Goal: Information Seeking & Learning: Compare options

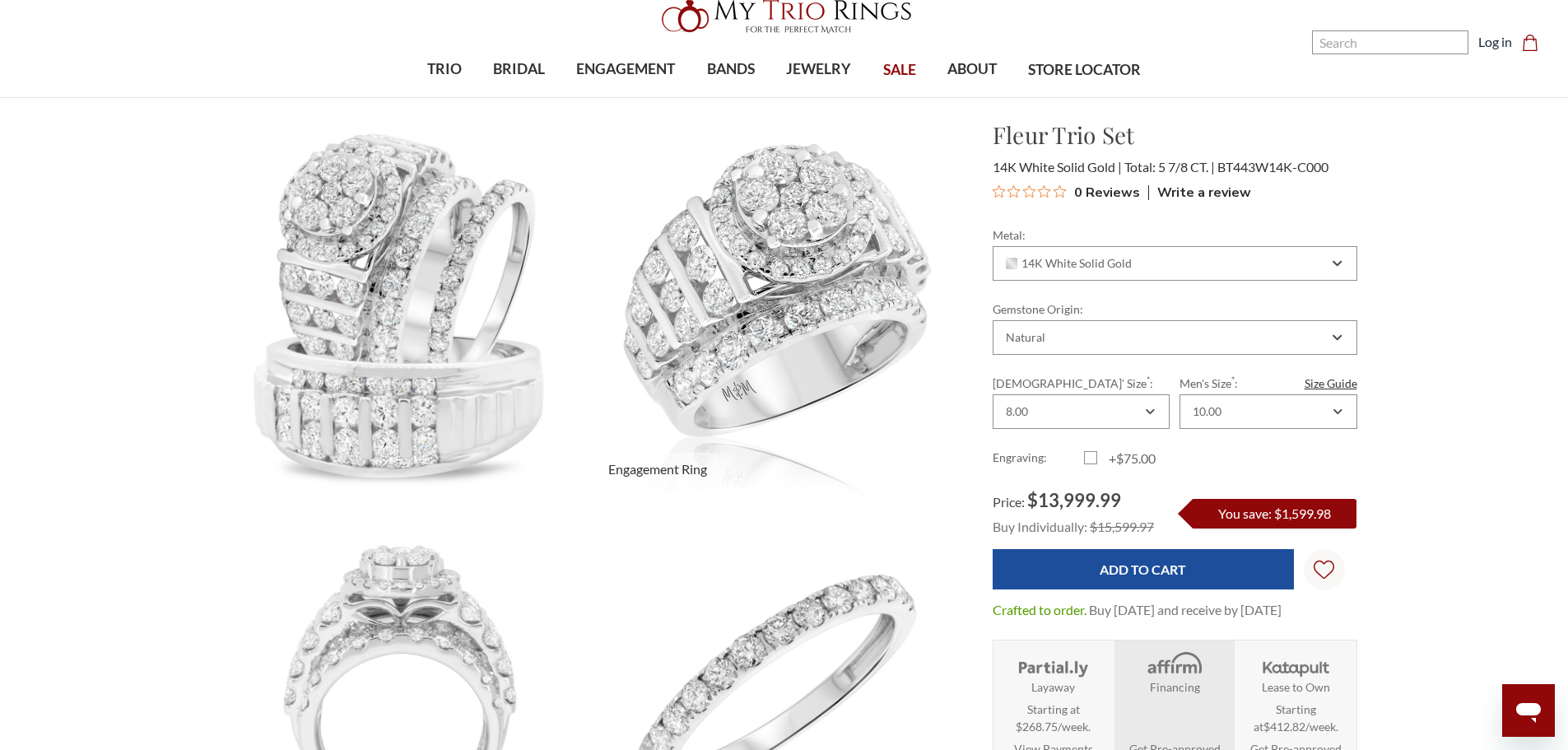
scroll to position [82, 0]
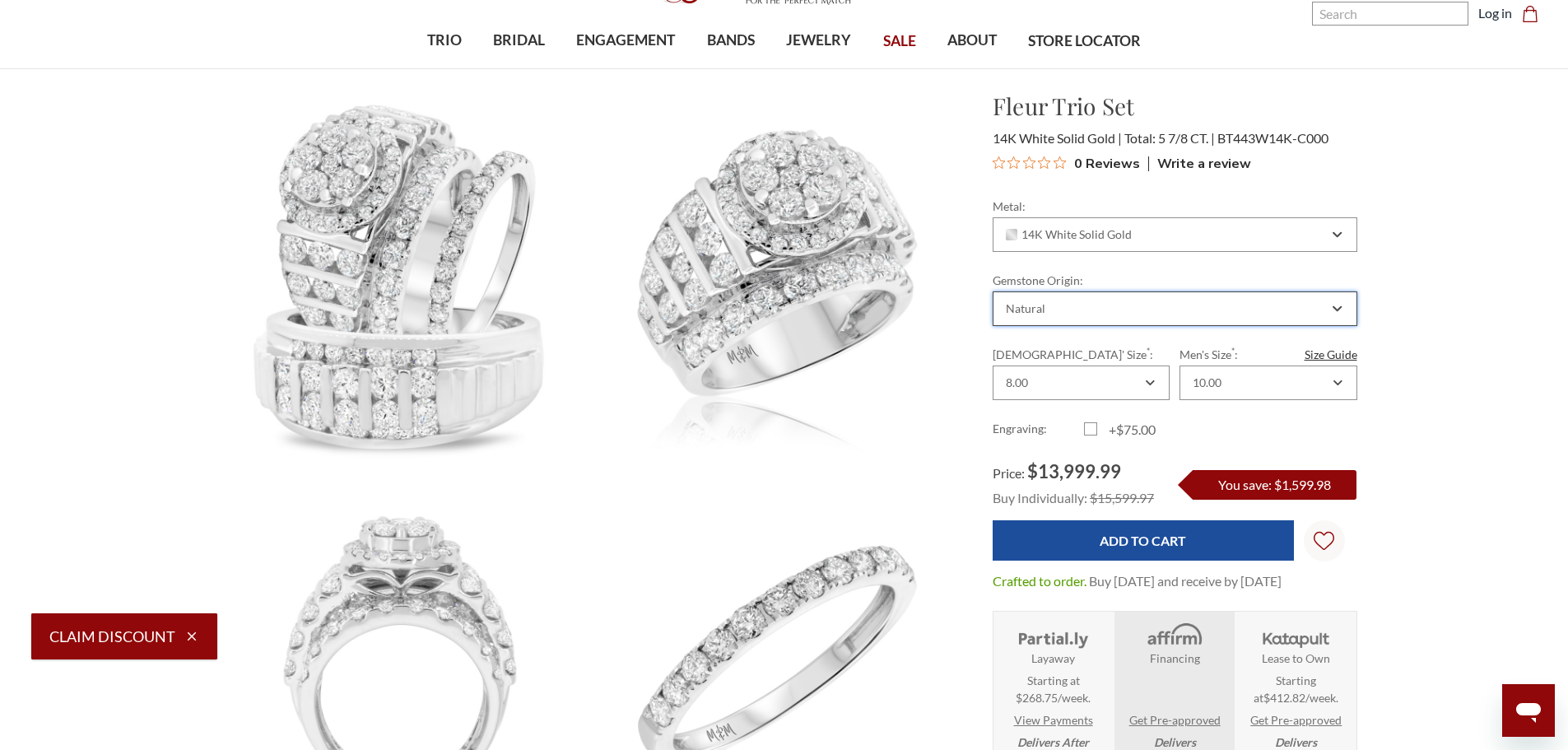
click at [1034, 312] on div "Natural" at bounding box center [1025, 309] width 40 height 13
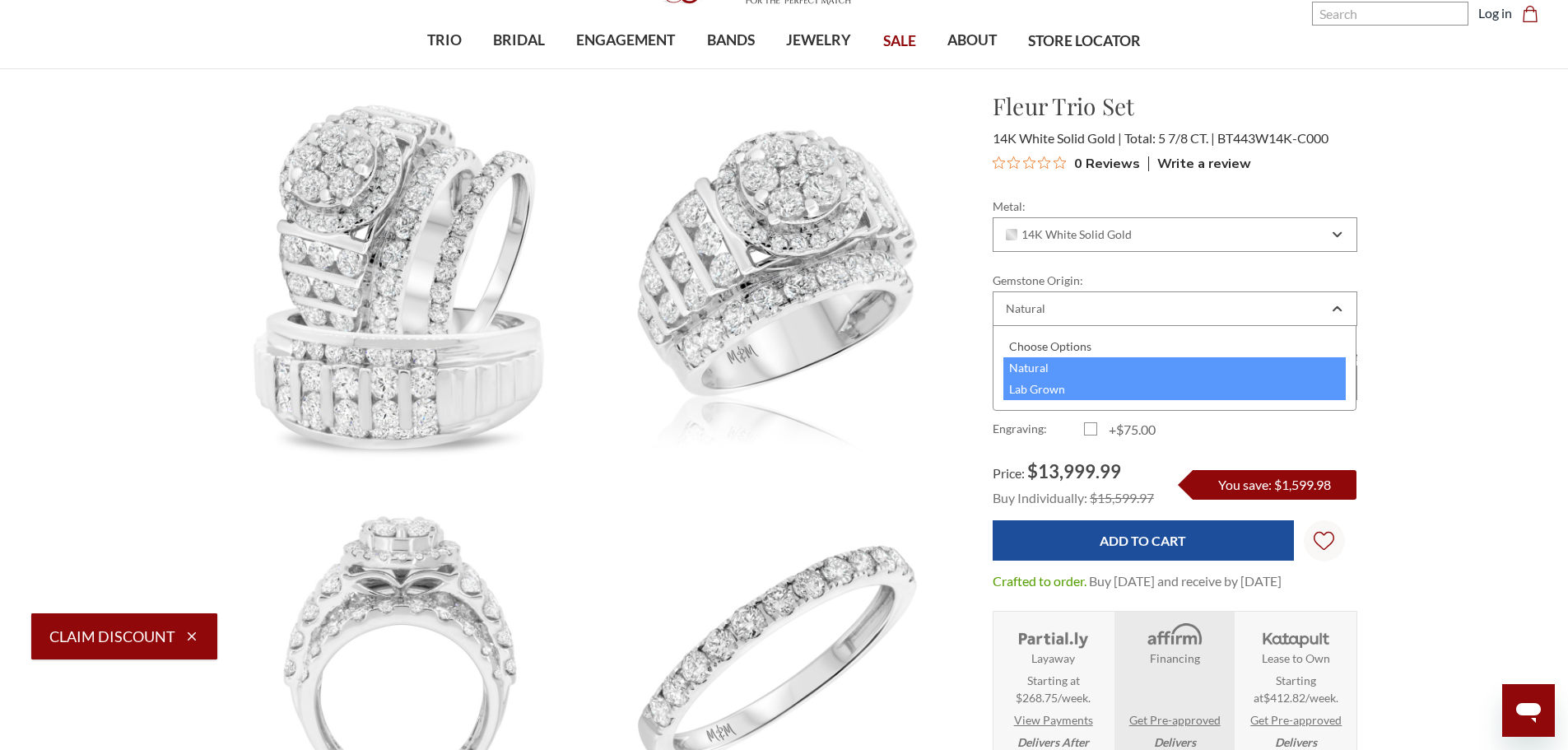
click at [1024, 391] on div "Lab Grown" at bounding box center [1175, 390] width 343 height 22
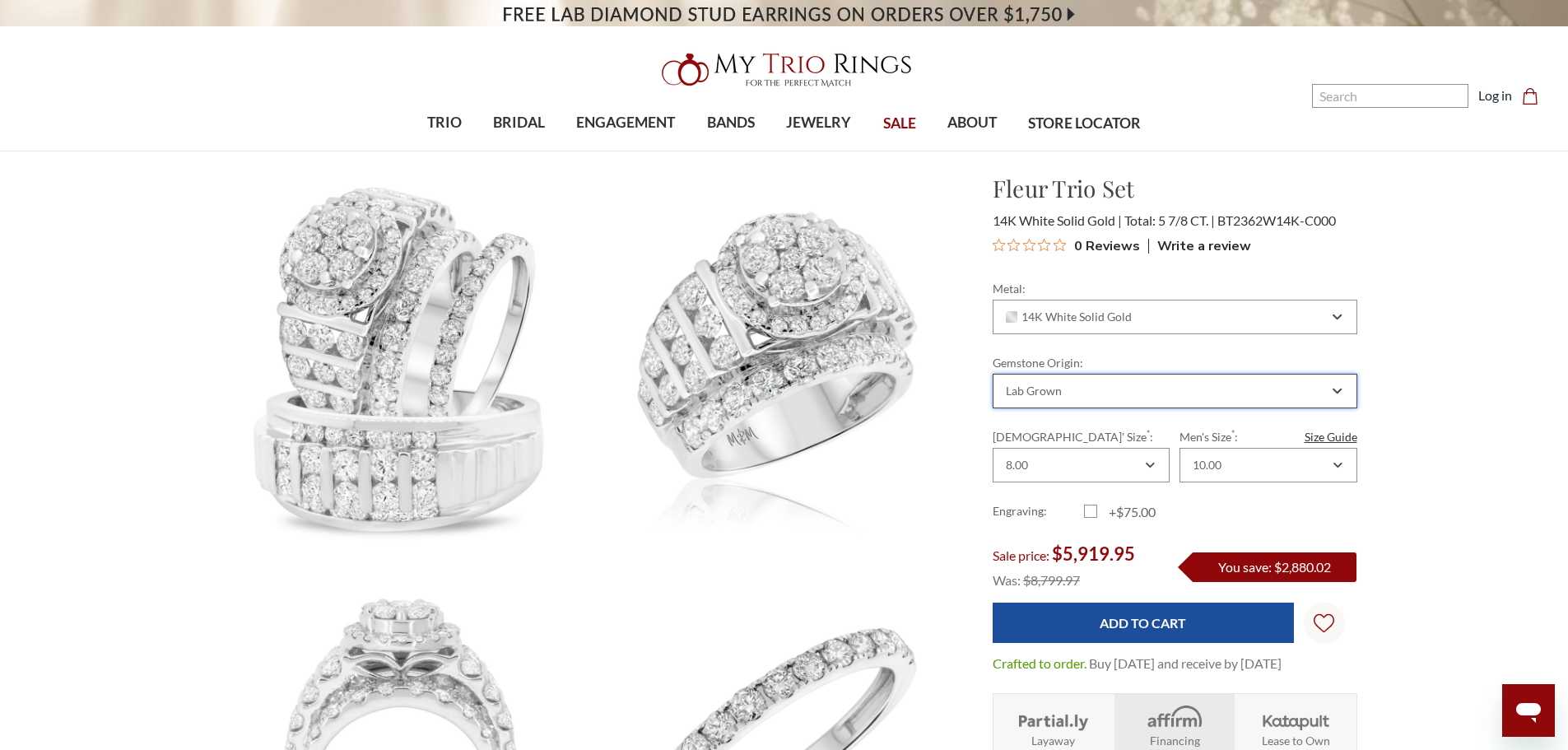
click at [1057, 389] on div "Lab Grown" at bounding box center [1033, 392] width 56 height 13
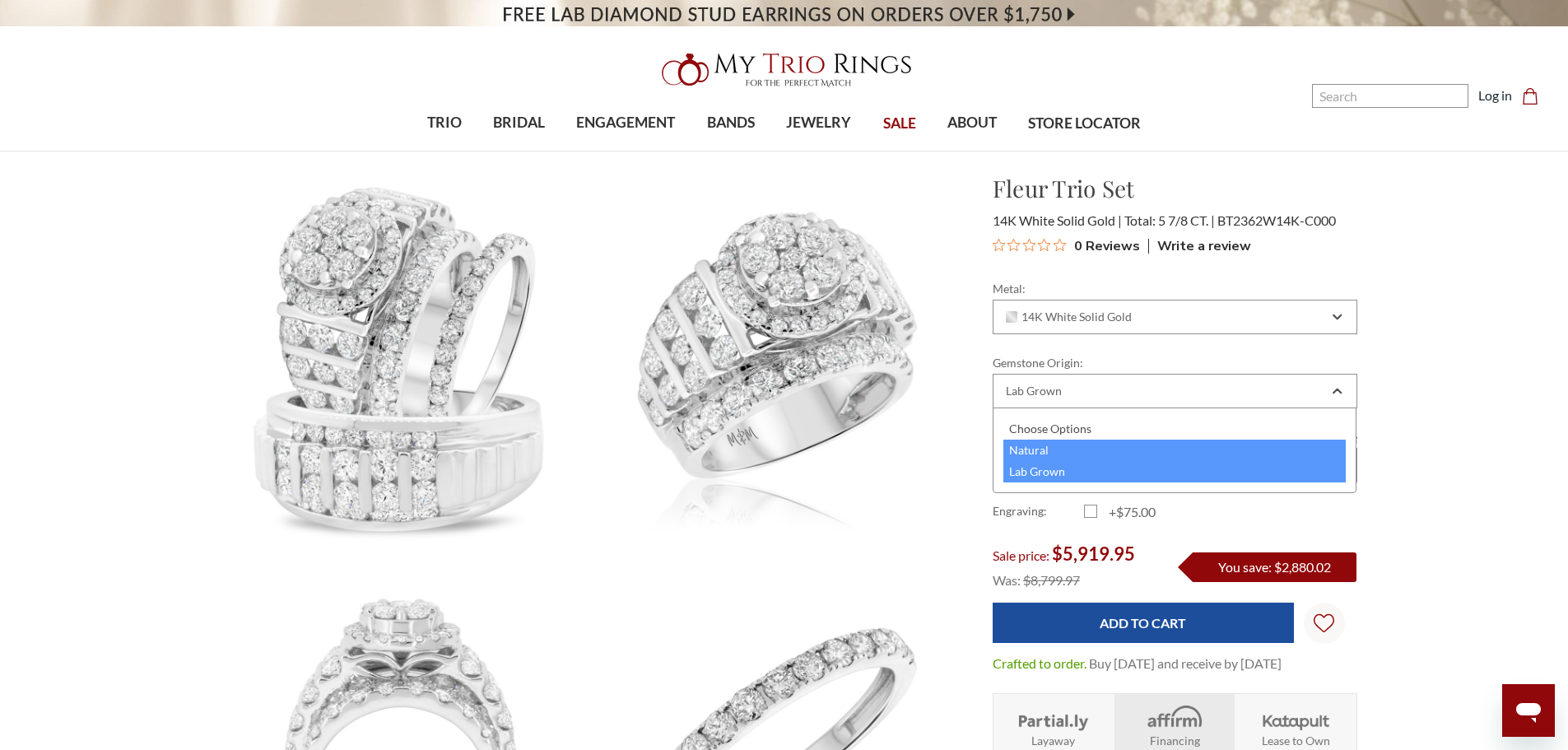
click at [1050, 450] on div "Natural" at bounding box center [1175, 450] width 343 height 22
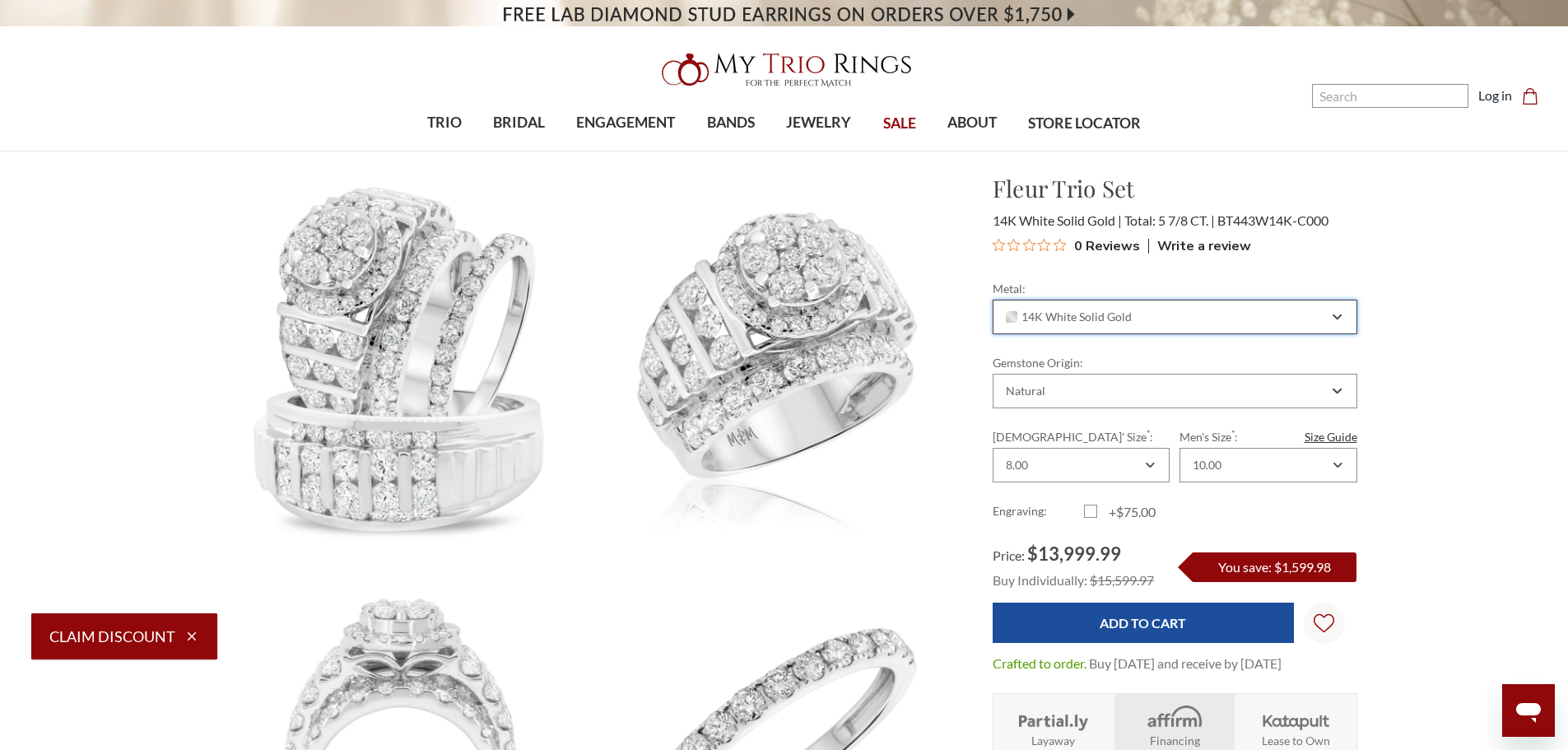
click at [1085, 318] on span "14K White Solid Gold" at bounding box center [1069, 317] width 127 height 13
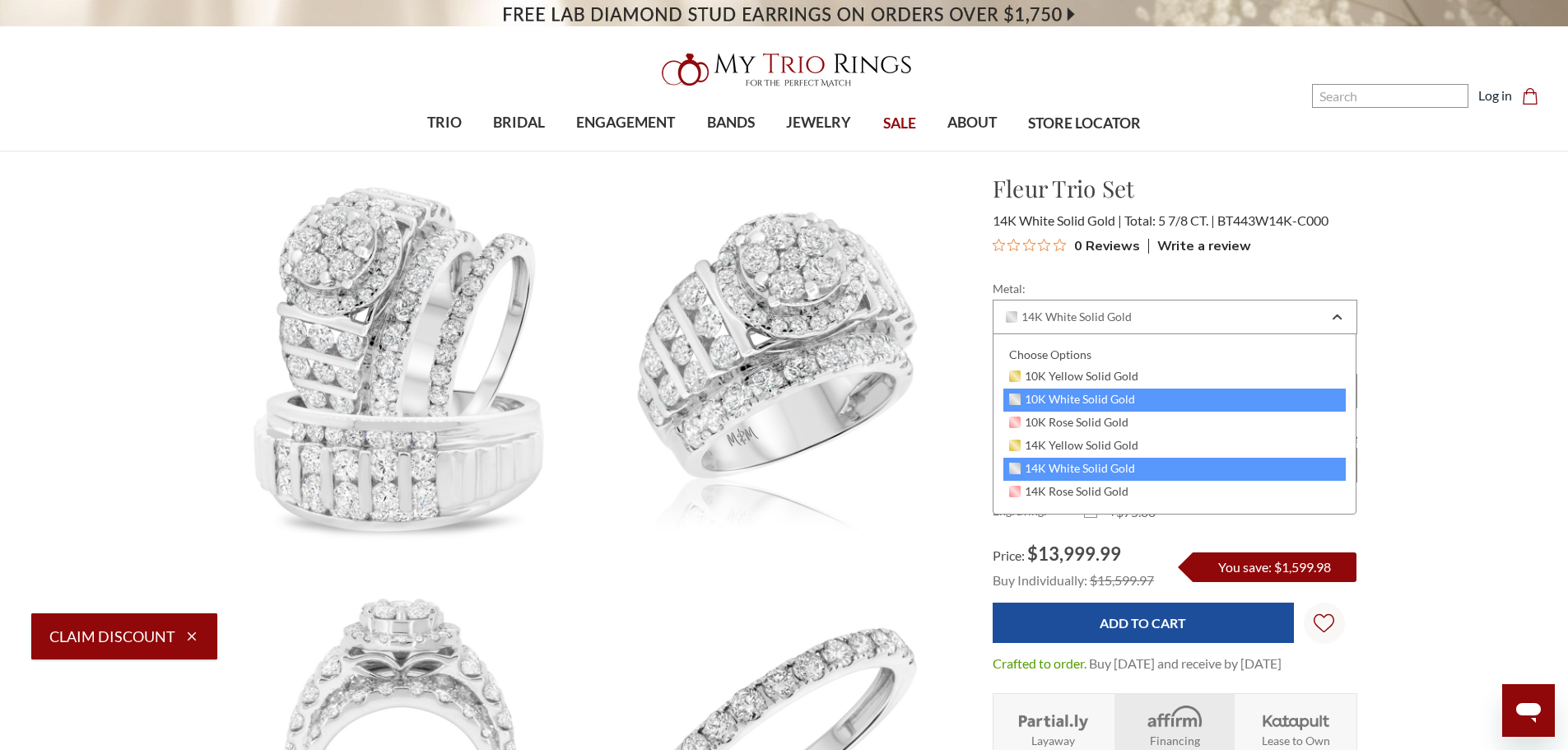
click at [1091, 397] on span "10K White Solid Gold" at bounding box center [1073, 399] width 127 height 13
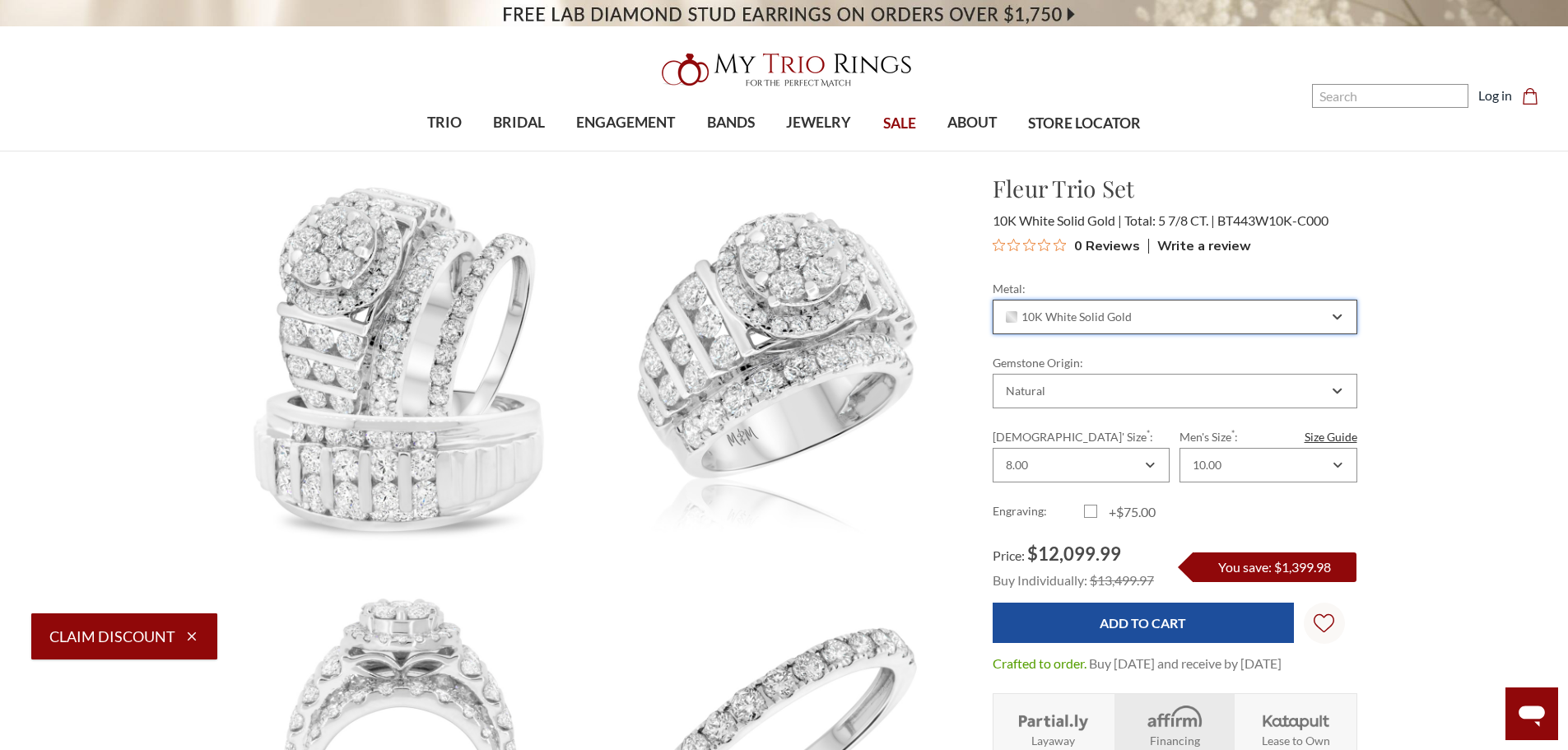
click at [1087, 316] on span "10K White Solid Gold" at bounding box center [1069, 317] width 127 height 13
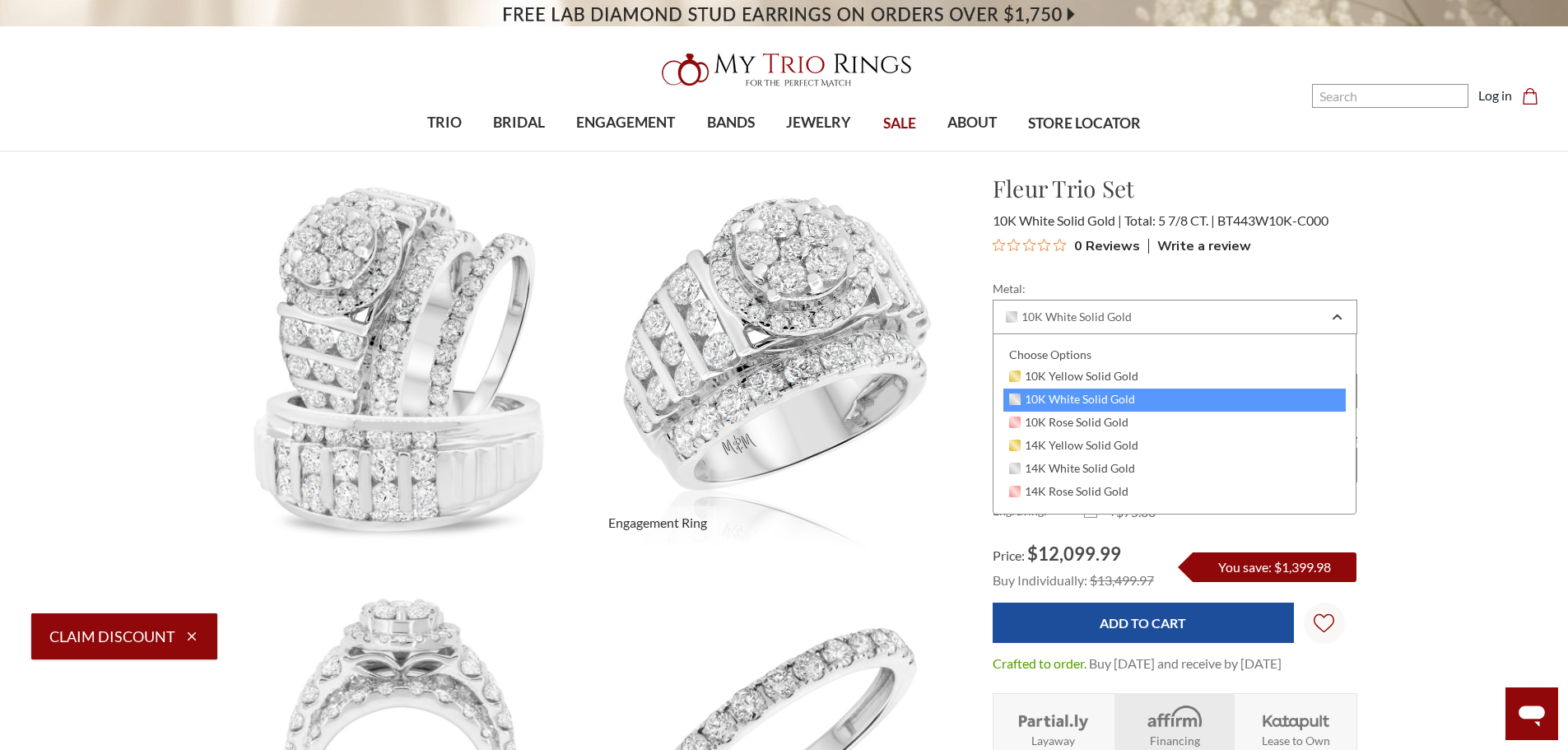
click at [916, 475] on img at bounding box center [777, 359] width 413 height 413
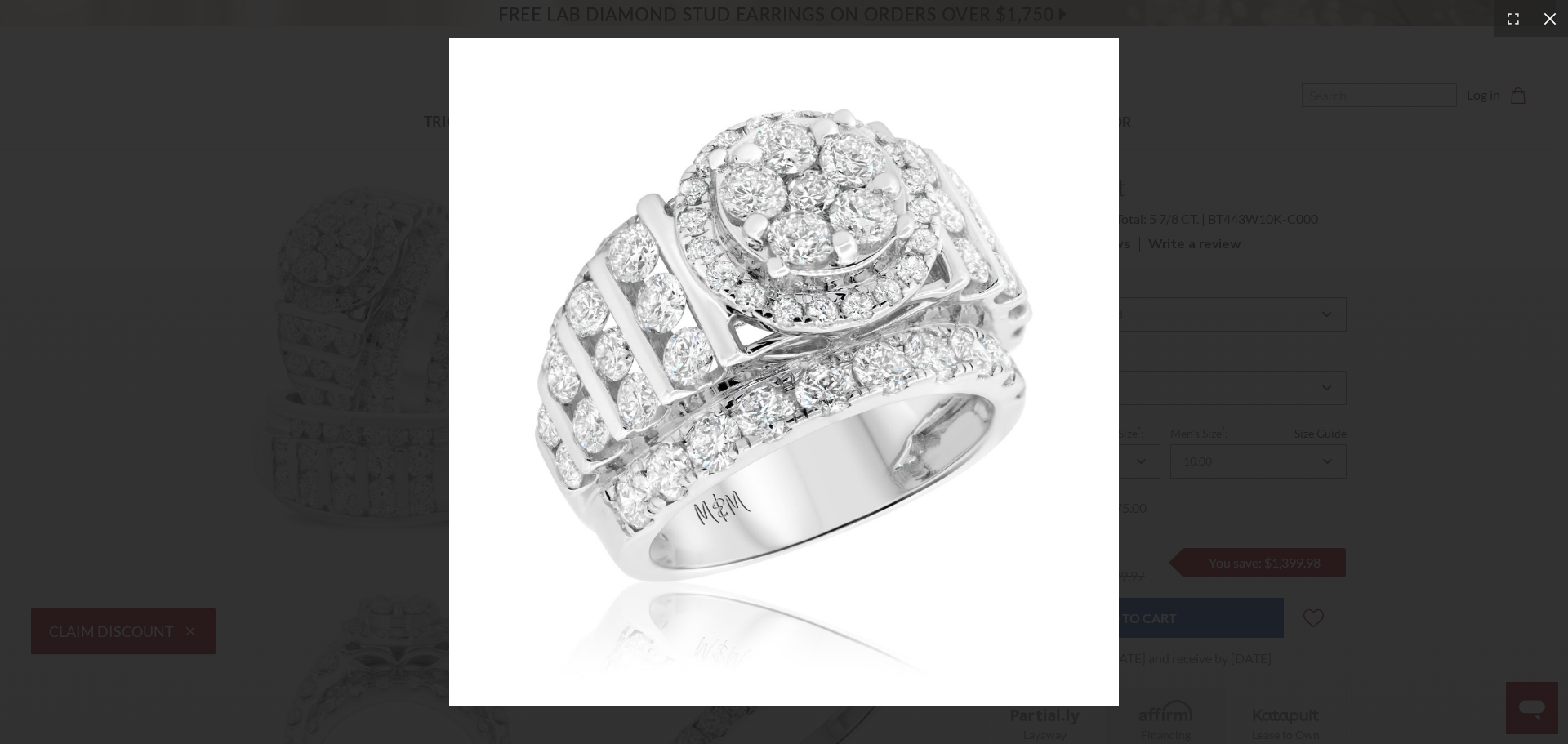
click at [1553, 21] on icon at bounding box center [1549, 18] width 12 height 12
